Goal: Transaction & Acquisition: Purchase product/service

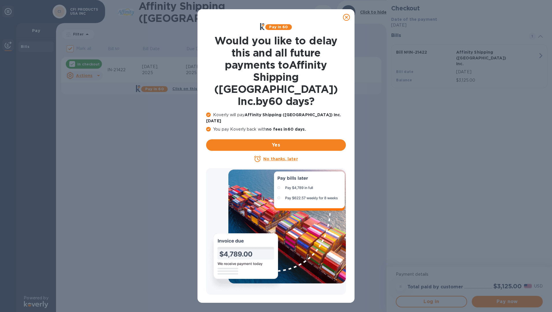
click at [347, 18] on icon at bounding box center [346, 17] width 7 height 7
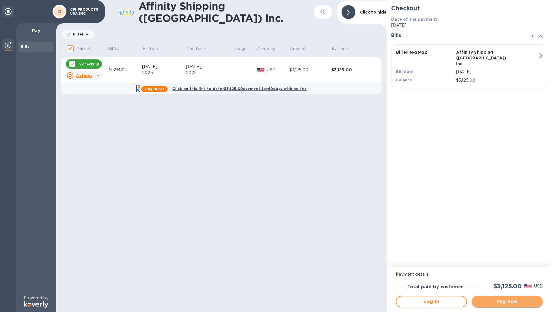
click at [507, 302] on span "Pay now" at bounding box center [507, 302] width 62 height 7
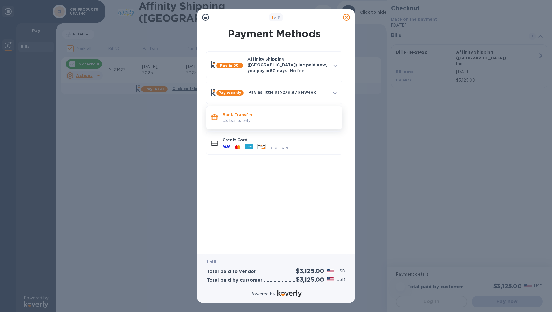
click at [256, 118] on p "US banks only." at bounding box center [280, 121] width 115 height 6
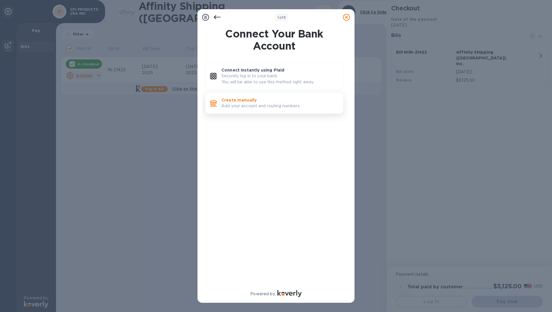
click at [237, 103] on p "Create manually" at bounding box center [279, 100] width 117 height 6
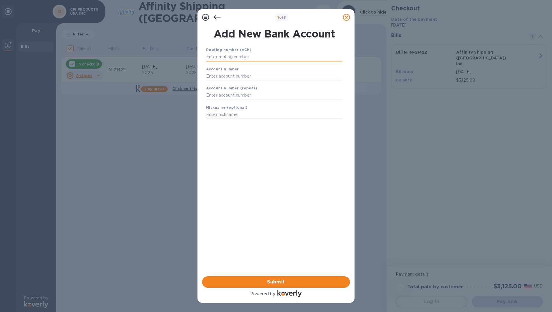
click at [238, 53] on input "text" at bounding box center [274, 57] width 136 height 9
click at [227, 57] on input "text" at bounding box center [274, 57] width 136 height 9
type input "322271627"
click at [232, 79] on input "text" at bounding box center [274, 83] width 136 height 9
type input "605388670"
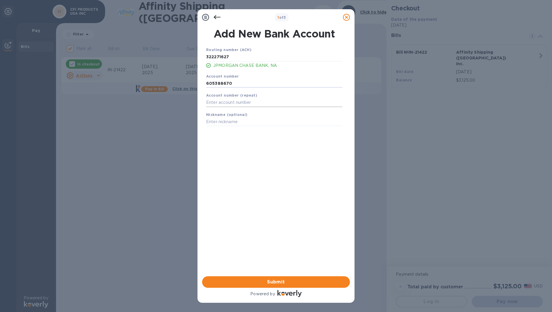
click at [233, 102] on input "text" at bounding box center [274, 102] width 136 height 9
type input "605388670"
click at [231, 122] on input "text" at bounding box center [274, 122] width 136 height 9
type input "c"
type input "CFI PRODUCTS"
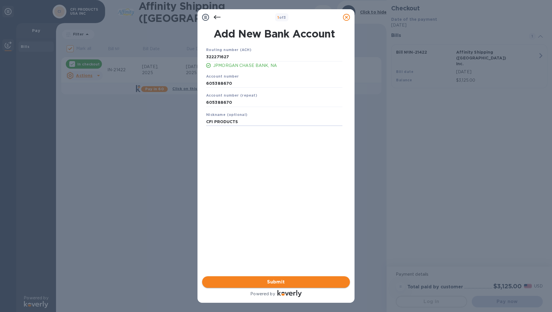
click at [283, 278] on button "Submit" at bounding box center [276, 283] width 148 height 12
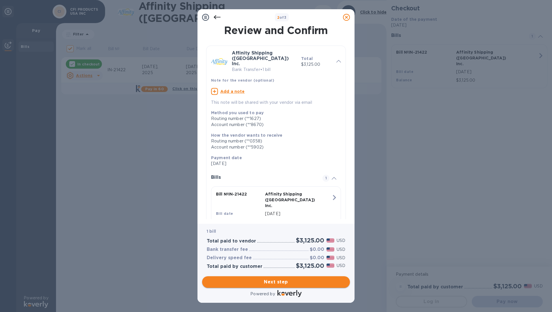
click at [280, 284] on span "Next step" at bounding box center [276, 282] width 139 height 7
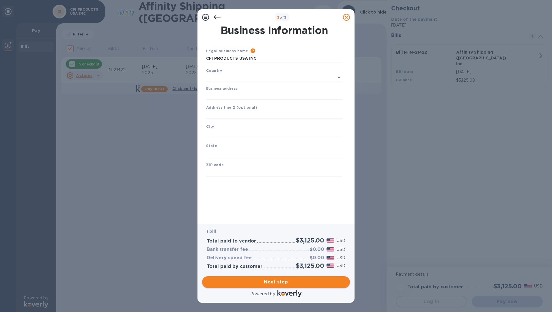
type input "[GEOGRAPHIC_DATA]"
click at [244, 92] on input "Business address" at bounding box center [274, 94] width 136 height 9
click at [241, 92] on input "Business address" at bounding box center [274, 94] width 136 height 9
type input "[STREET_ADDRESS]"
click at [239, 115] on input "text" at bounding box center [274, 113] width 136 height 9
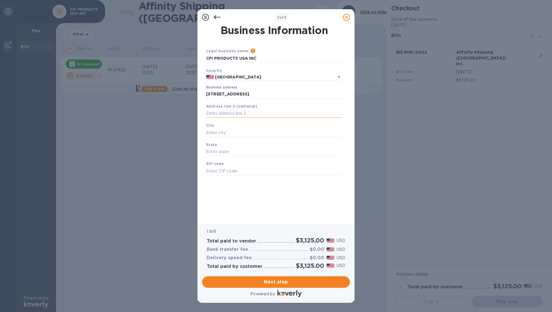
click at [240, 112] on input "text" at bounding box center [274, 113] width 136 height 9
type input "CHINO HILLS"
drag, startPoint x: 241, startPoint y: 112, endPoint x: 148, endPoint y: 112, distance: 92.4
click at [148, 112] on div "3 of 3 Business Information Legal business name Please provide the legal name t…" at bounding box center [276, 156] width 552 height 312
click at [215, 133] on input "text" at bounding box center [274, 133] width 136 height 9
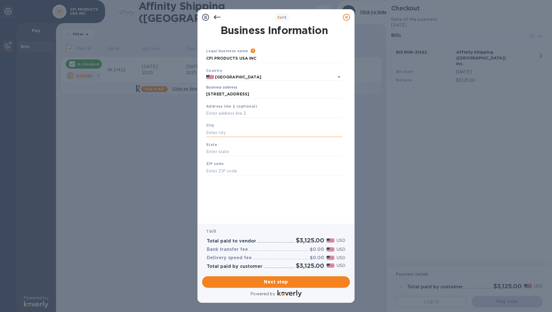
paste input "CHINO HILLS"
type input "CHINO HILLS"
click at [217, 151] on input "text" at bounding box center [274, 152] width 136 height 9
type input "CA"
type input "91709"
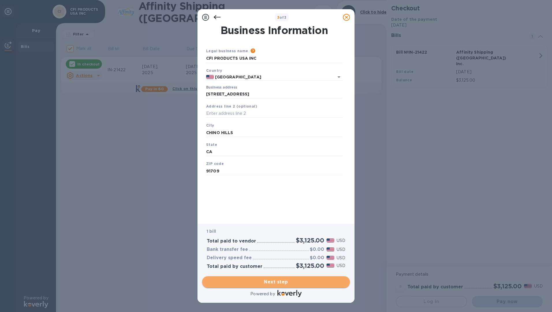
click at [270, 284] on span "Next step" at bounding box center [276, 282] width 139 height 7
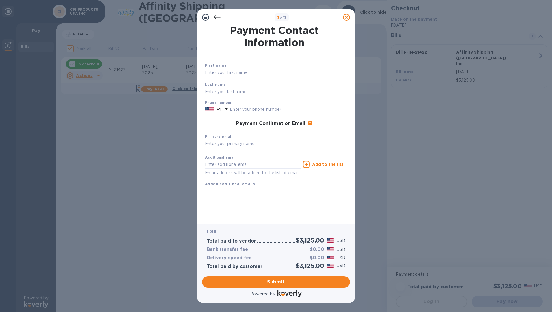
click at [228, 70] on input "text" at bounding box center [274, 72] width 139 height 9
type input "CFI"
type input "PRODUCTS [GEOGRAPHIC_DATA]"
type input "9096226100"
type input "[EMAIL_ADDRESS][DOMAIN_NAME]"
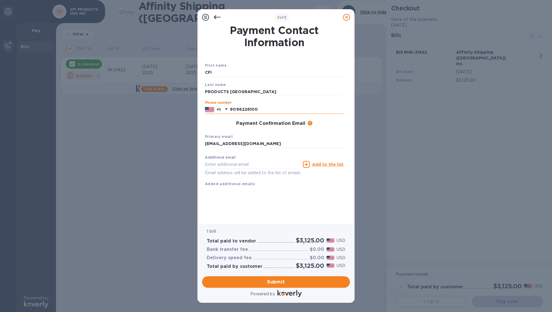
type input "[EMAIL_ADDRESS][DOMAIN_NAME]"
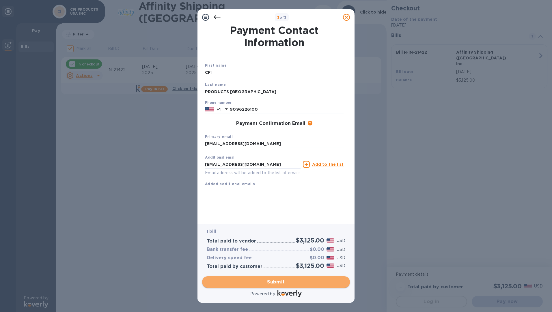
click at [274, 284] on span "Submit" at bounding box center [276, 282] width 139 height 7
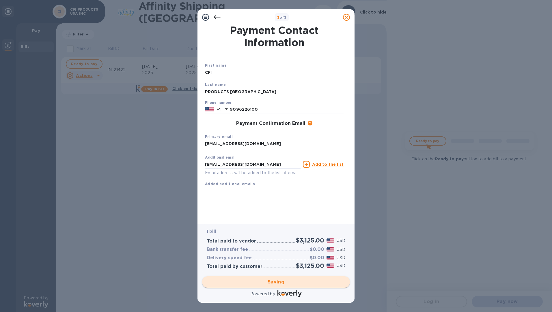
checkbox input "false"
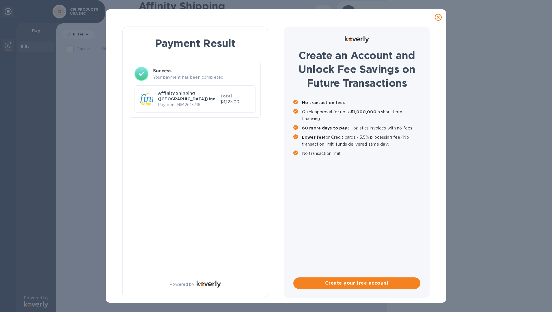
drag, startPoint x: 473, startPoint y: 200, endPoint x: 476, endPoint y: 99, distance: 101.4
click at [474, 197] on div "Payment Result Success Your payment has been completed. Affinity Shipping ([GEO…" at bounding box center [276, 156] width 552 height 312
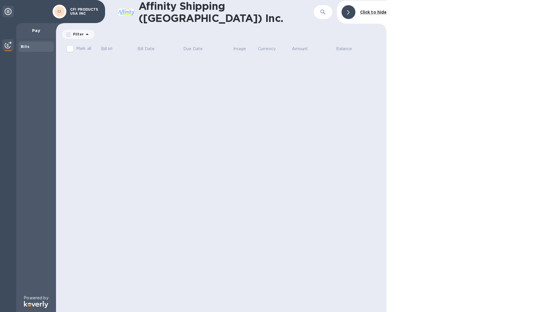
click at [455, 123] on div at bounding box center [469, 156] width 165 height 312
